Goal: Information Seeking & Learning: Get advice/opinions

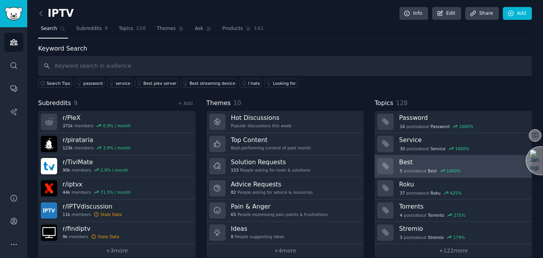
scroll to position [8, 0]
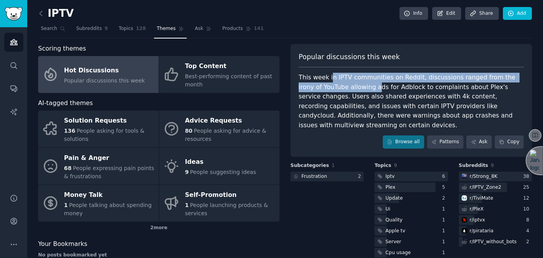
drag, startPoint x: 328, startPoint y: 76, endPoint x: 352, endPoint y: 83, distance: 25.1
click at [352, 82] on div "This week in IPTV communities on Reddit, discussions ranged from the irony of Y…" at bounding box center [411, 101] width 225 height 57
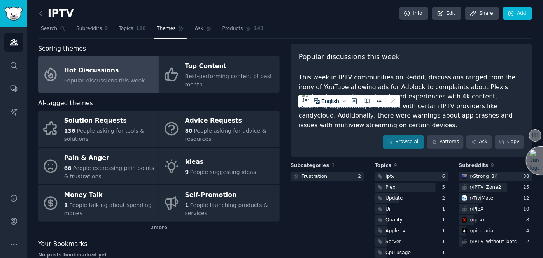
click at [373, 88] on div "This week in IPTV communities on Reddit, discussions ranged from the irony of Y…" at bounding box center [411, 101] width 225 height 57
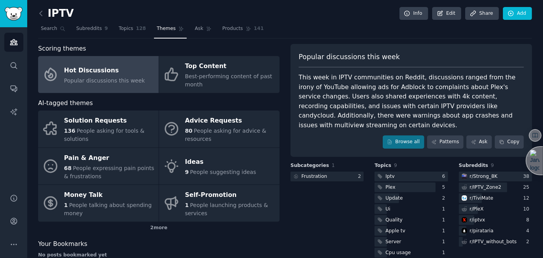
click at [353, 73] on div "This week in IPTV communities on Reddit, discussions ranged from the irony of Y…" at bounding box center [411, 101] width 225 height 57
drag, startPoint x: 350, startPoint y: 78, endPoint x: 383, endPoint y: 78, distance: 33.4
click at [380, 78] on div "This week in IPTV communities on Reddit, discussions ranged from the irony of Y…" at bounding box center [411, 101] width 225 height 57
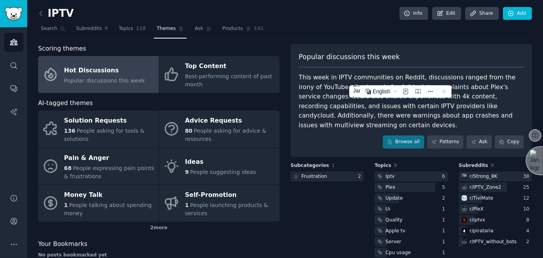
click at [386, 78] on div "This week in IPTV communities on Reddit, discussions ranged from the irony of Y…" at bounding box center [411, 101] width 225 height 57
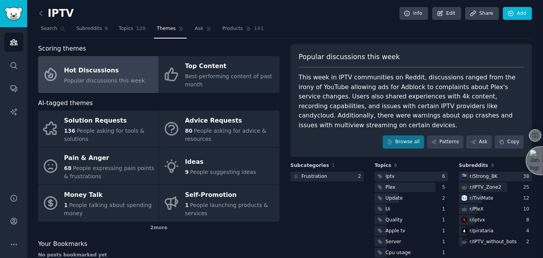
click at [467, 81] on div "This week in IPTV communities on Reddit, discussions ranged from the irony of Y…" at bounding box center [411, 101] width 225 height 57
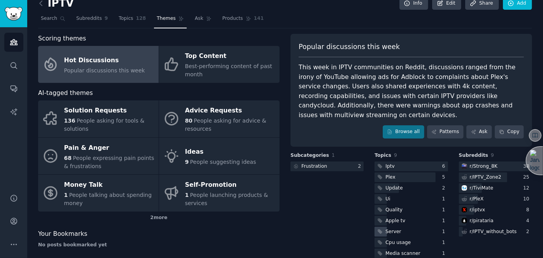
scroll to position [16, 0]
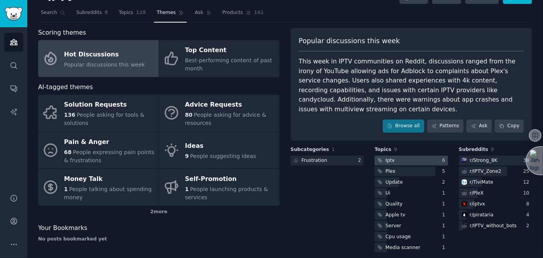
click at [408, 156] on div at bounding box center [411, 161] width 73 height 10
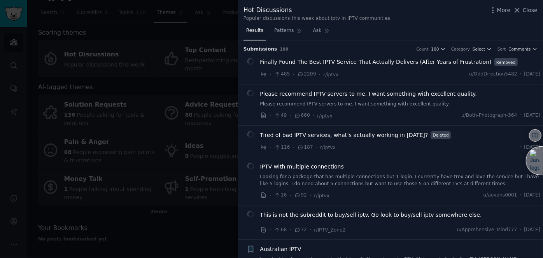
click at [362, 61] on span "Finally Found The Best IPTV Service That Actually Delivers (After Years of Frus…" at bounding box center [375, 62] width 231 height 8
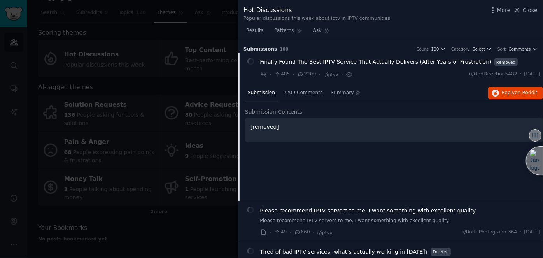
scroll to position [12, 0]
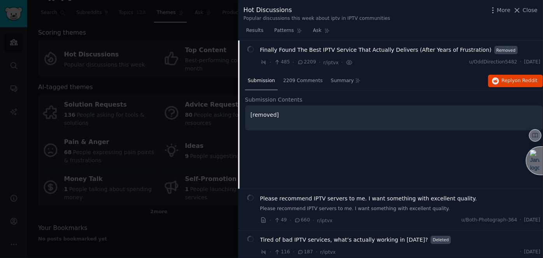
click at [314, 122] on div "[removed]" at bounding box center [394, 117] width 298 height 25
click at [285, 107] on div "[removed]" at bounding box center [394, 117] width 298 height 25
click at [522, 82] on span "on Reddit" at bounding box center [526, 80] width 23 height 5
click at [385, 200] on span "Please recommend IPTV servers to me. I want something with excellent quality." at bounding box center [368, 198] width 217 height 8
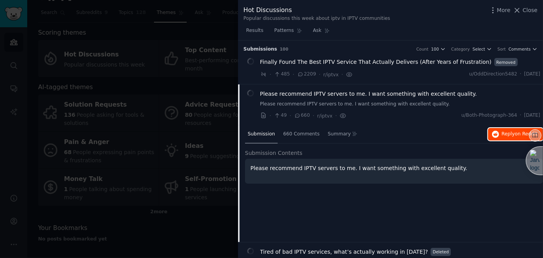
click at [499, 132] on icon "button" at bounding box center [495, 134] width 7 height 7
